Goal: Obtain resource: Download file/media

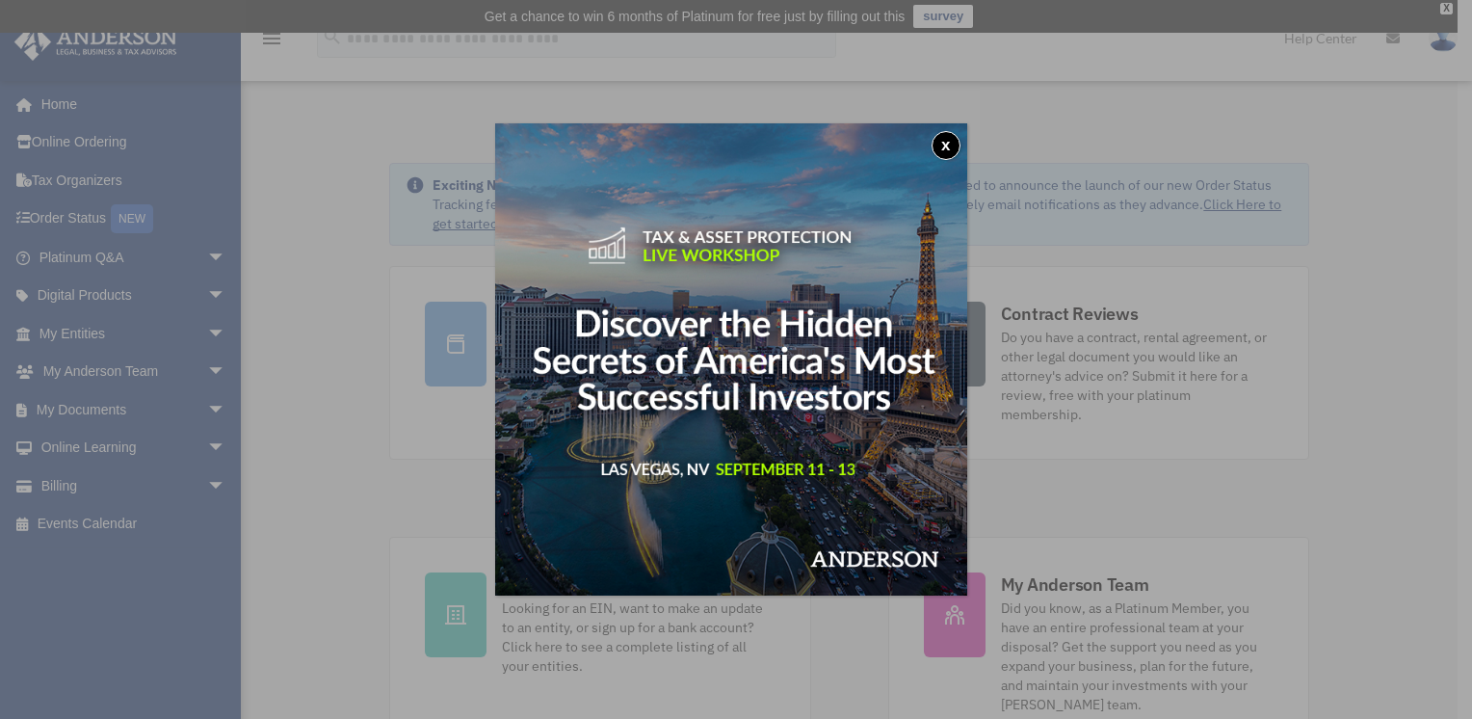
click at [955, 145] on button "x" at bounding box center [946, 145] width 29 height 29
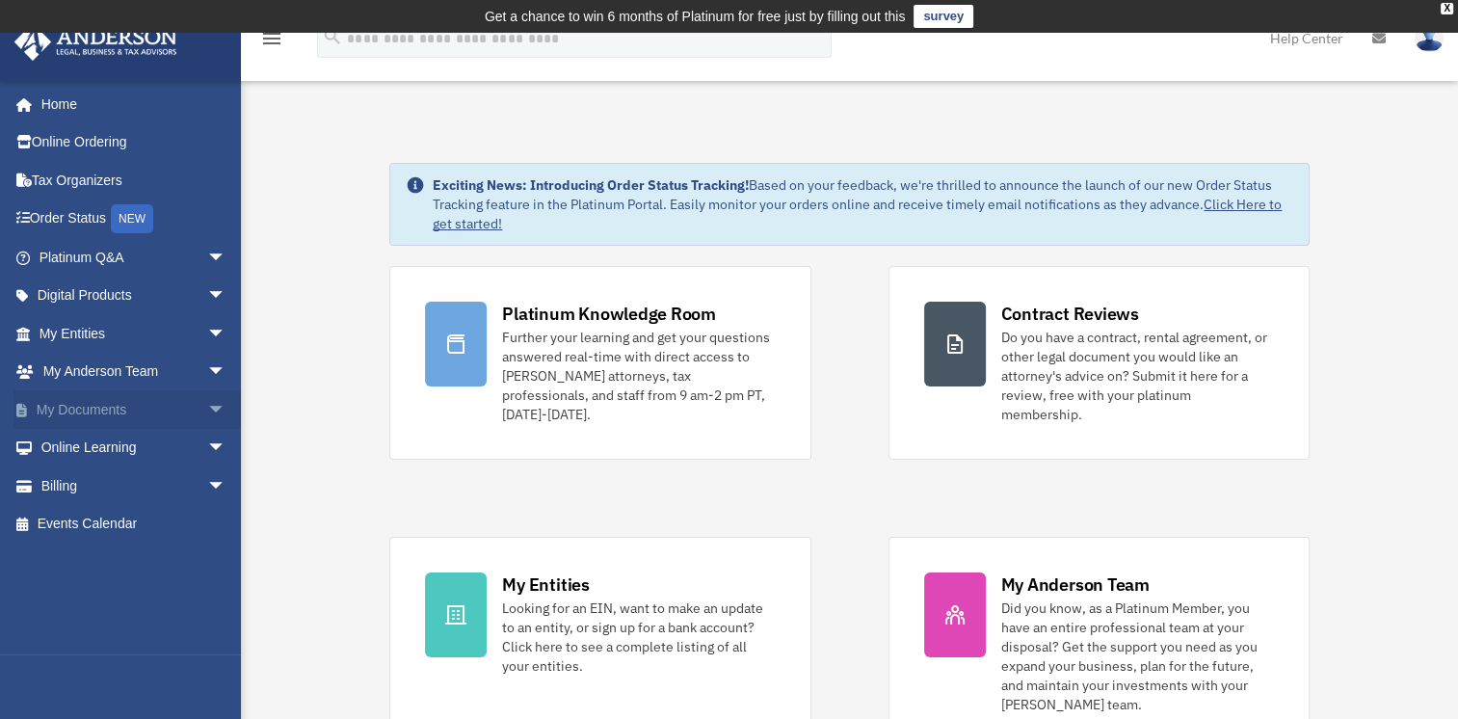
click at [118, 402] on link "My Documents arrow_drop_down" at bounding box center [134, 409] width 242 height 39
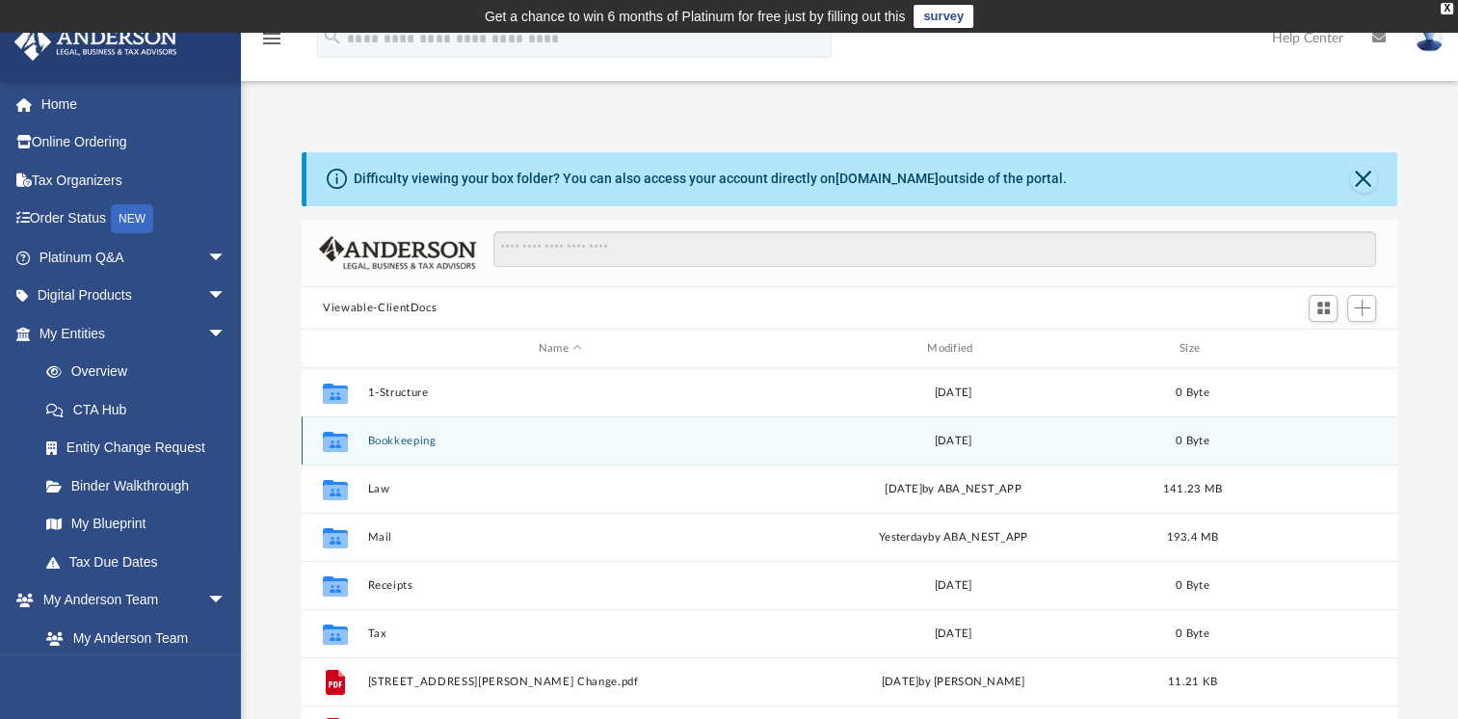
scroll to position [423, 1079]
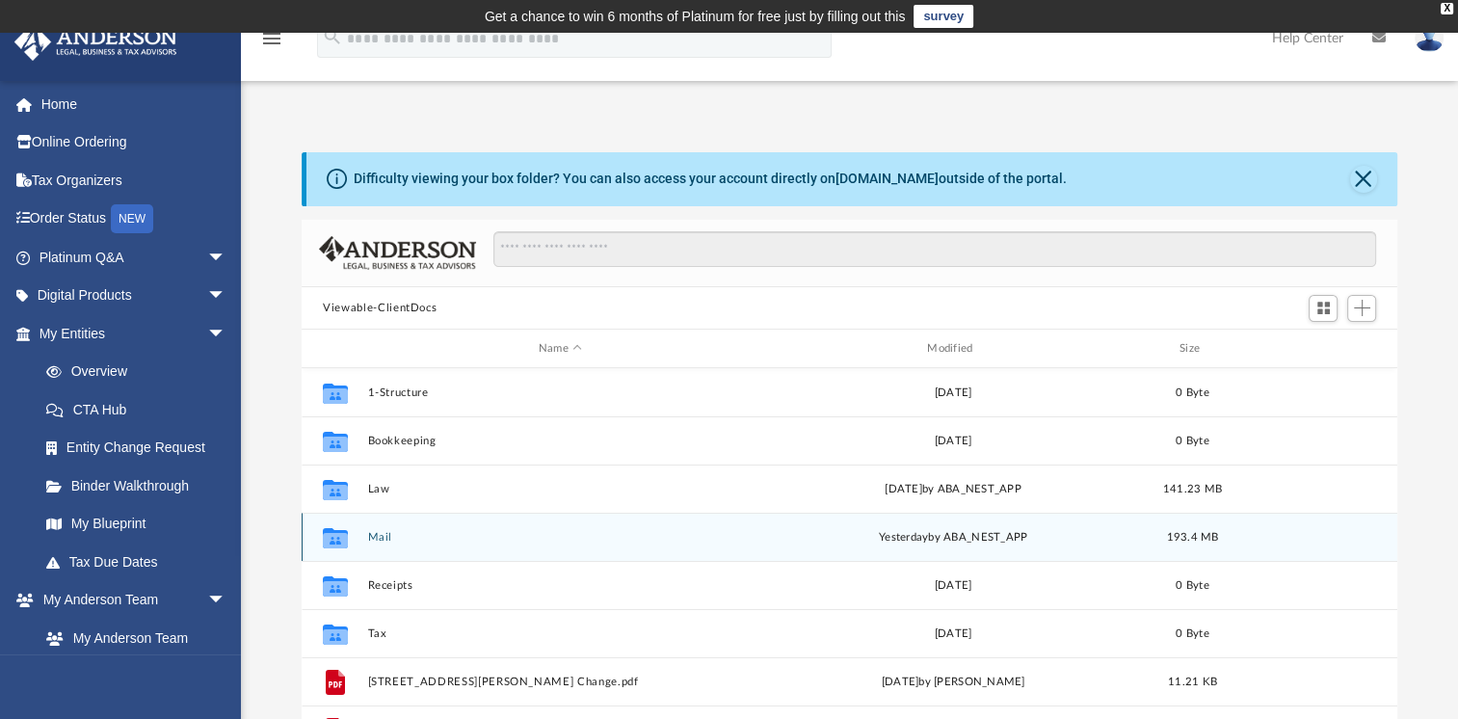
click at [376, 537] on button "Mail" at bounding box center [560, 537] width 384 height 13
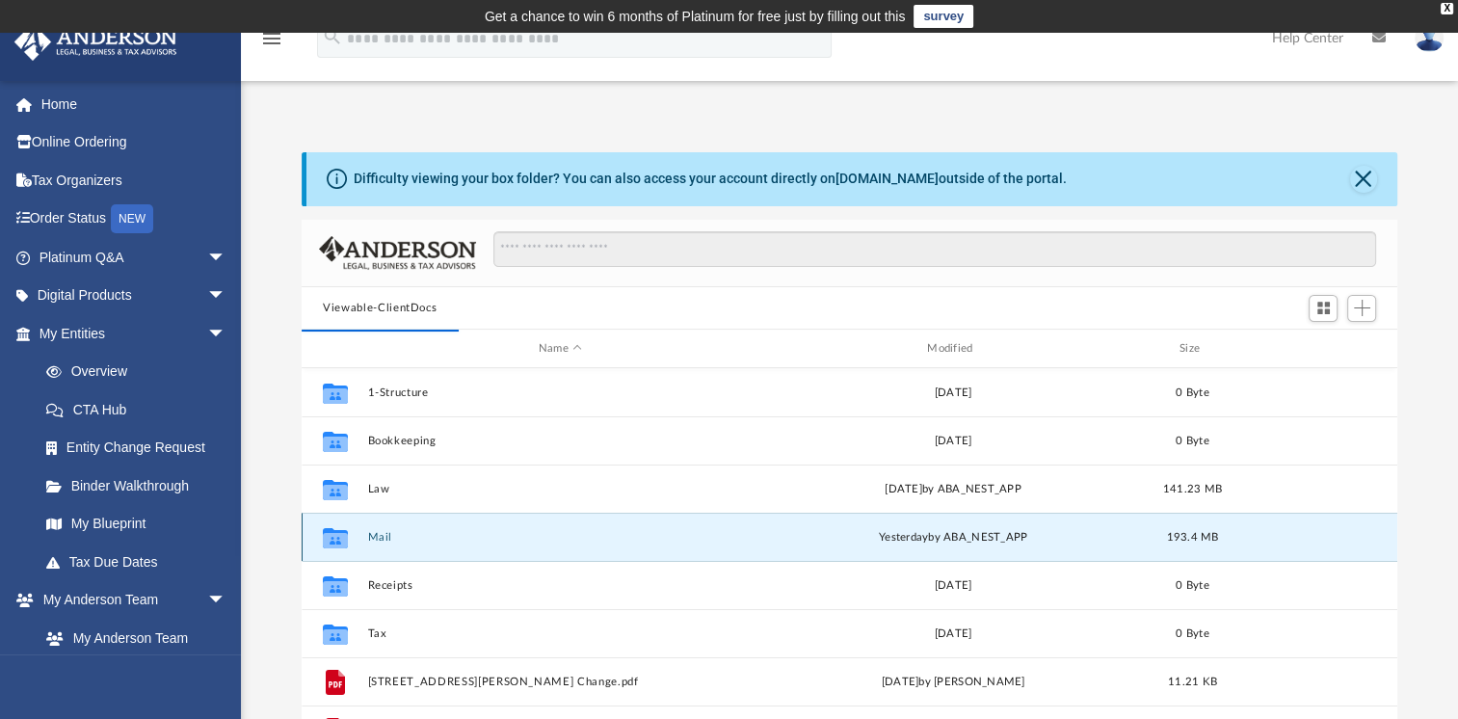
click at [383, 532] on button "Mail" at bounding box center [560, 537] width 384 height 13
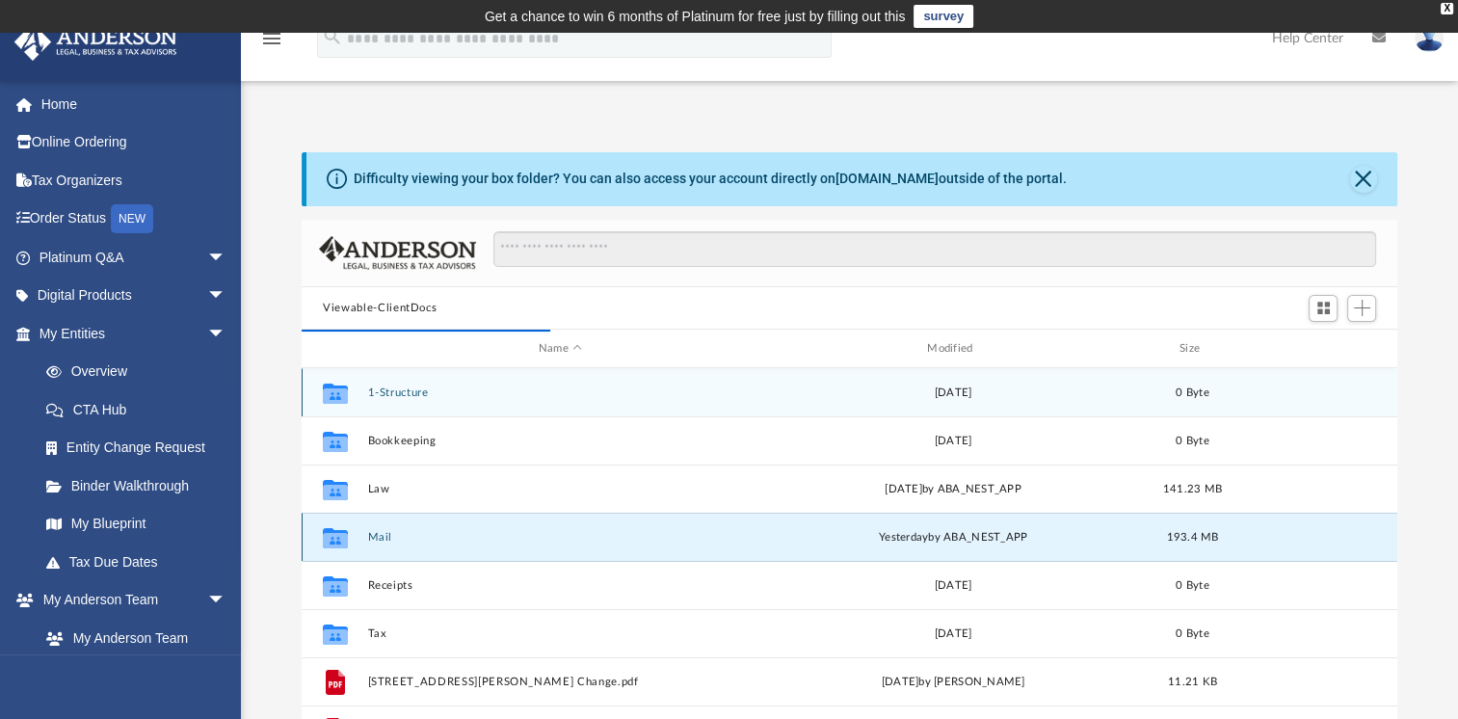
scroll to position [363, 1079]
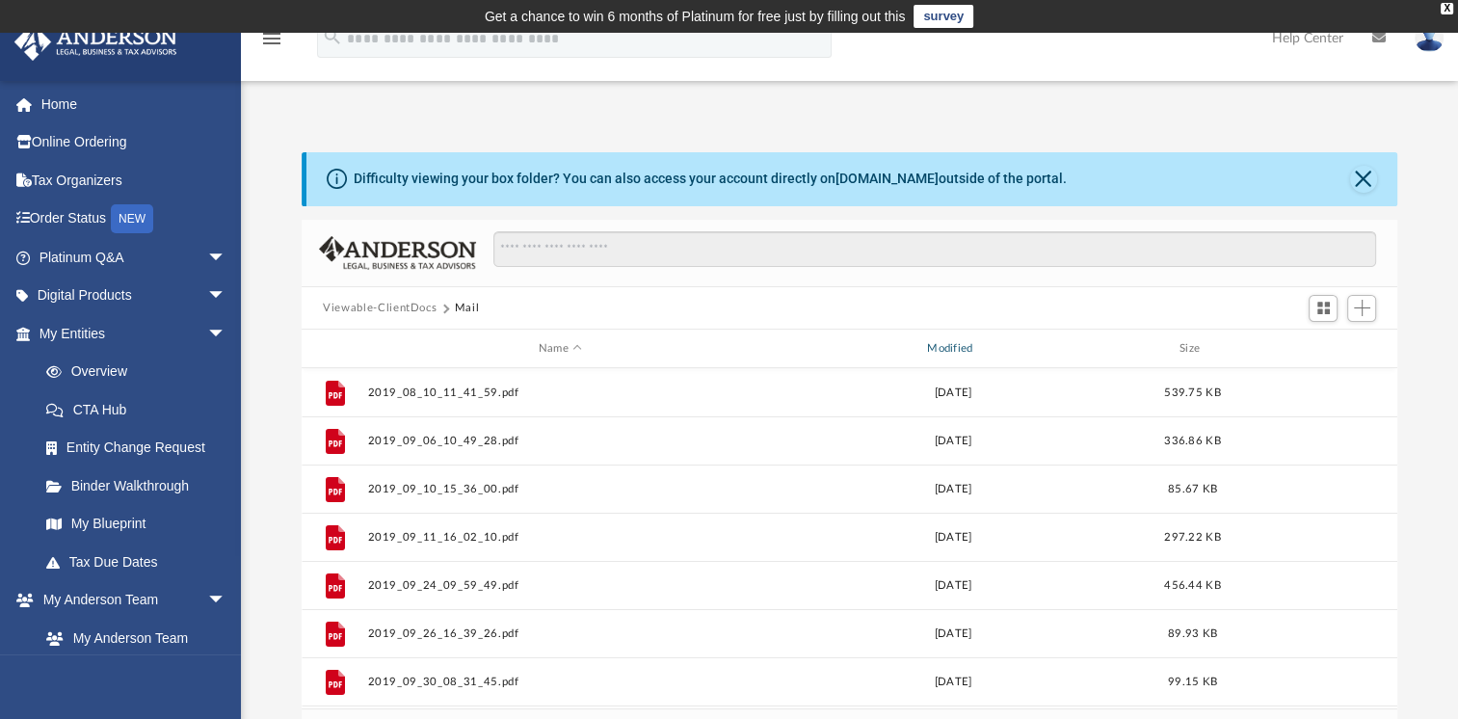
click at [933, 345] on div "Modified" at bounding box center [952, 348] width 385 height 17
click at [950, 347] on div "Modified" at bounding box center [952, 348] width 385 height 17
click at [968, 345] on div "Modified" at bounding box center [952, 348] width 385 height 17
click at [1365, 183] on button "Close" at bounding box center [1363, 179] width 27 height 27
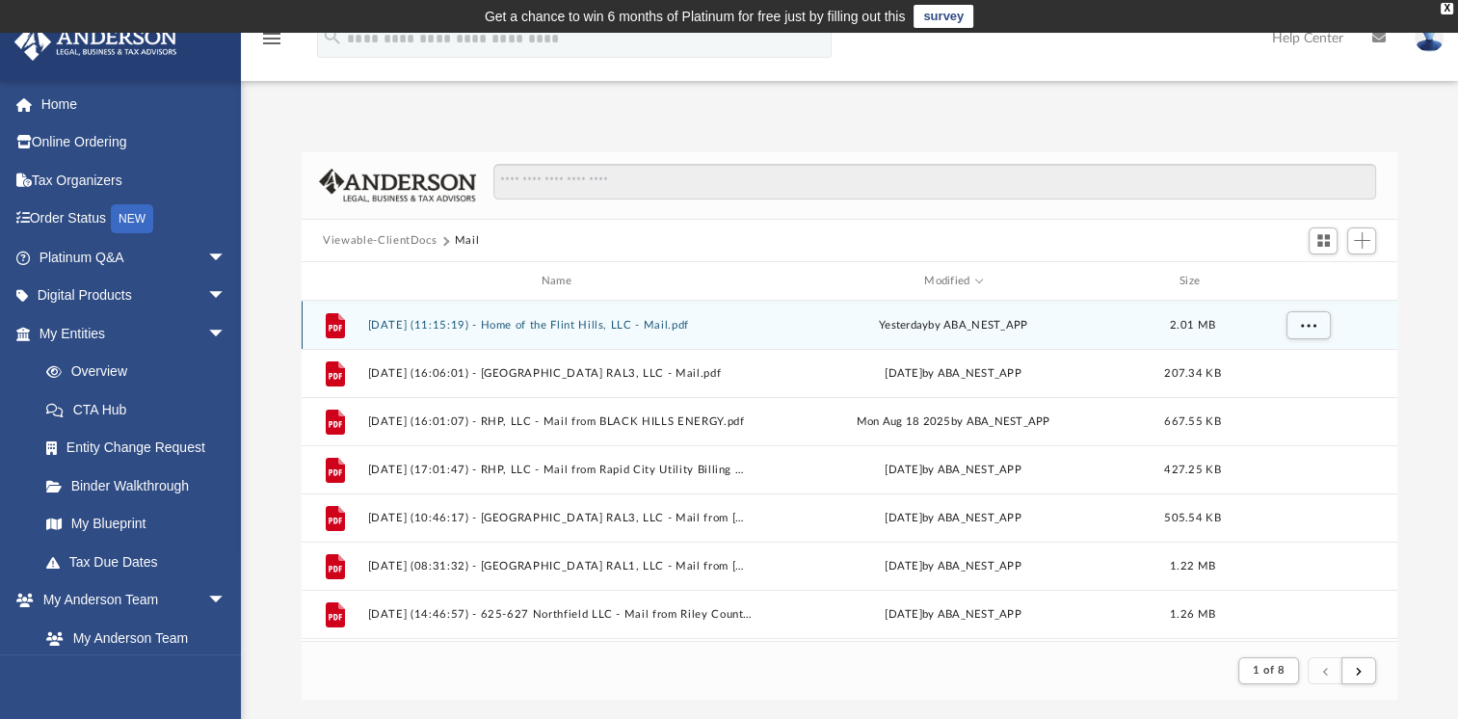
click at [638, 319] on button "[DATE] (11:15:19) - Home of the Flint Hills, LLC - Mail.pdf" at bounding box center [560, 325] width 384 height 13
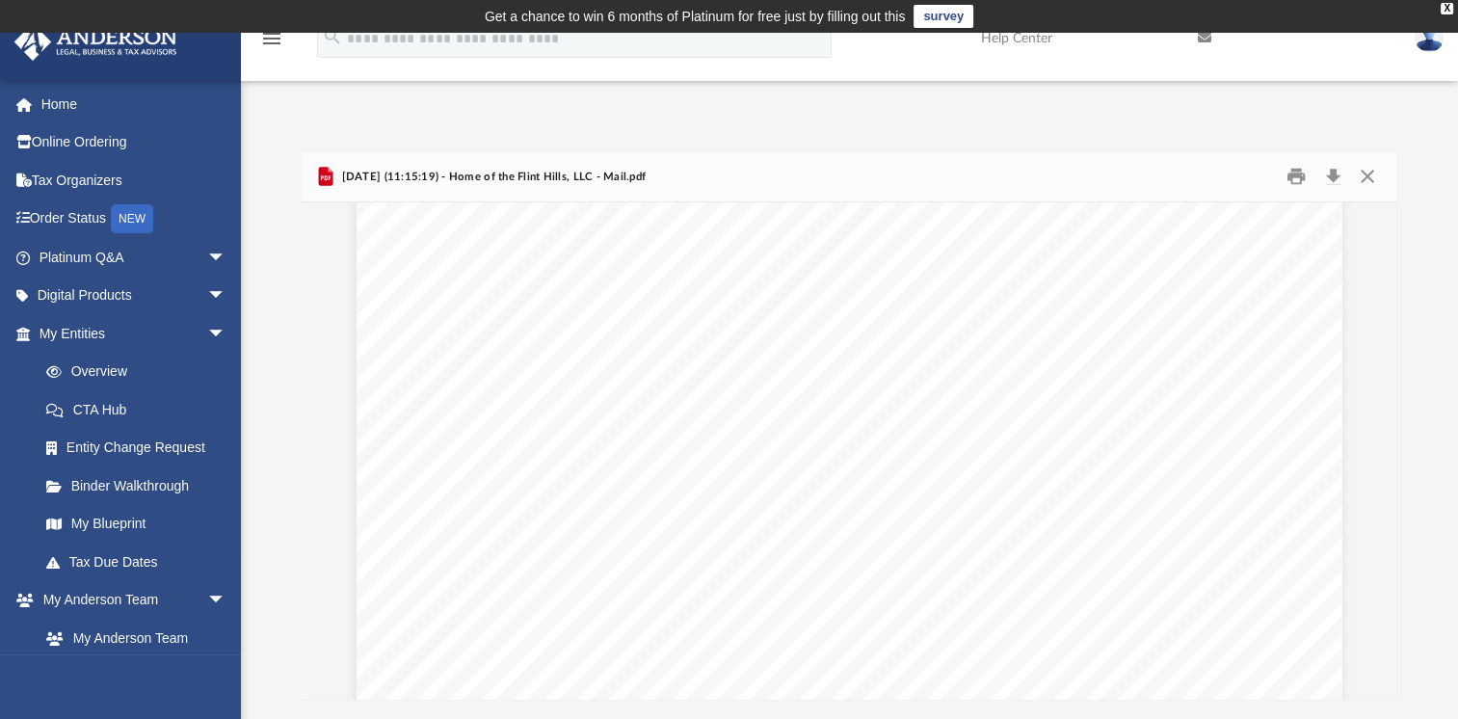
scroll to position [0, 0]
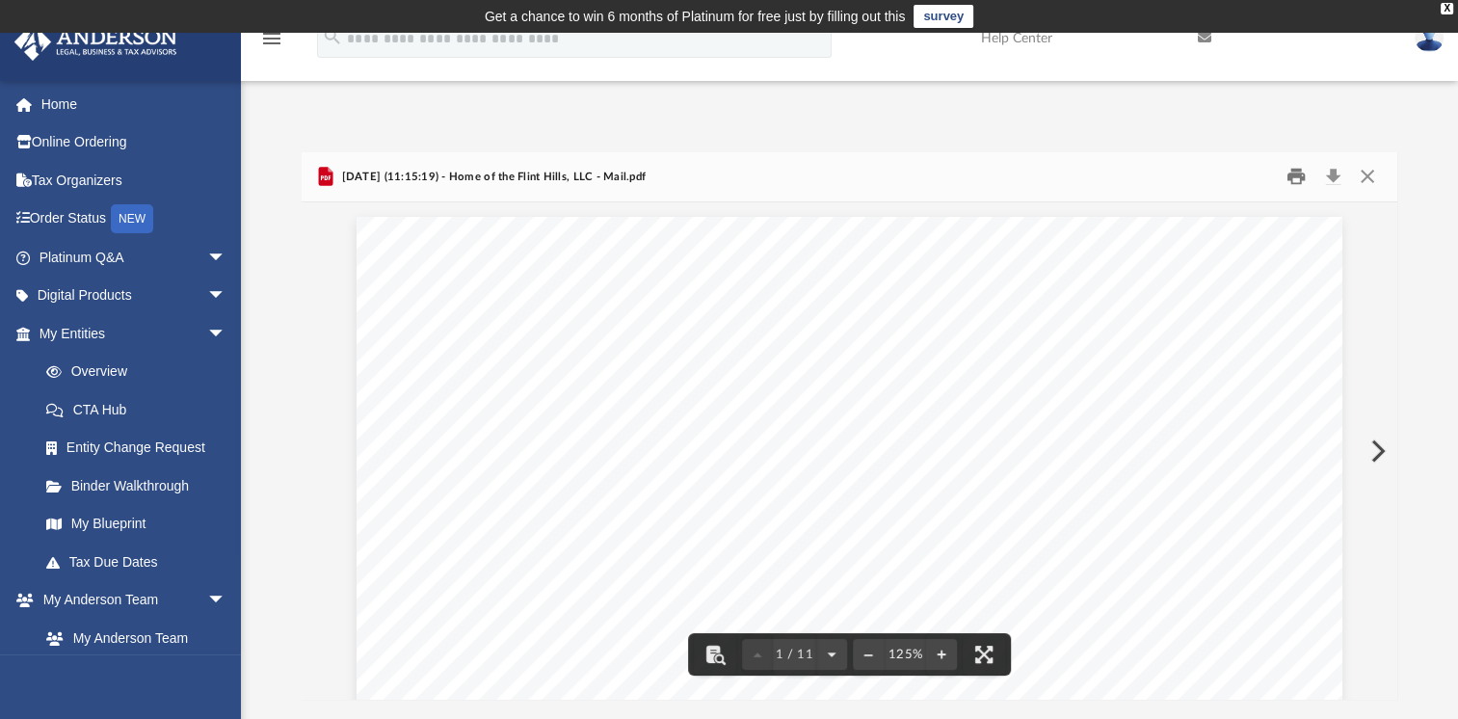
click at [1304, 181] on button "Print" at bounding box center [1296, 177] width 39 height 30
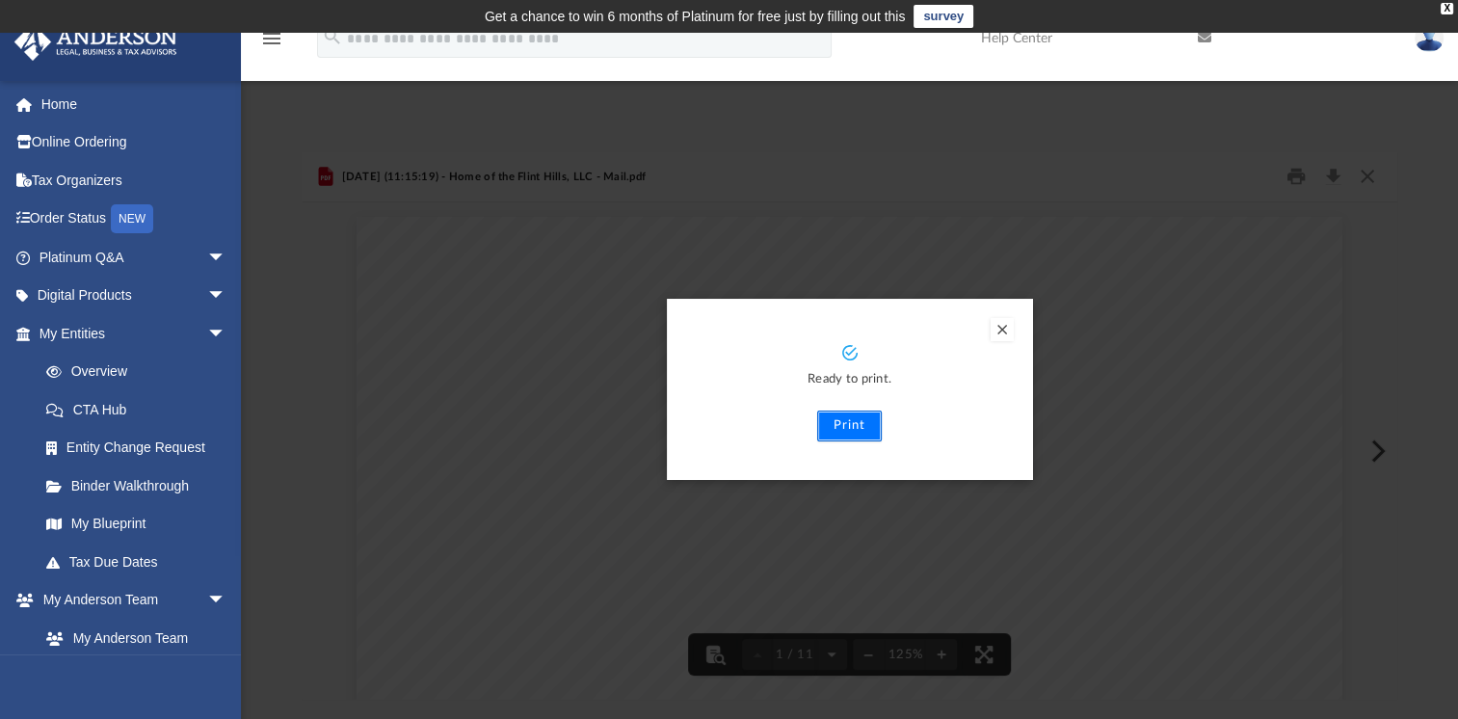
click at [866, 418] on button "Print" at bounding box center [849, 425] width 65 height 31
